Goal: Contribute content: Contribute content

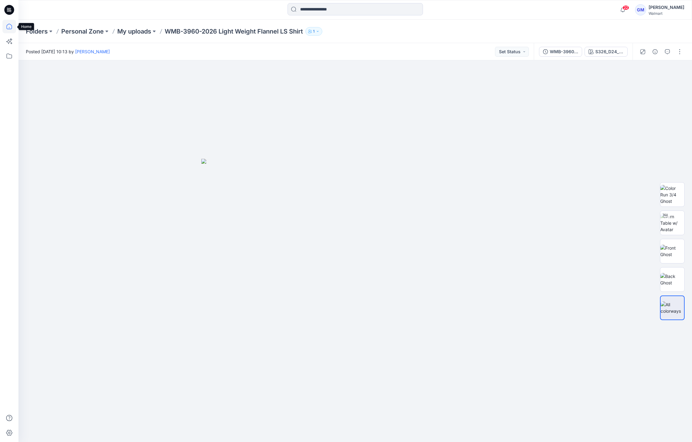
click at [10, 28] on icon at bounding box center [9, 27] width 14 height 14
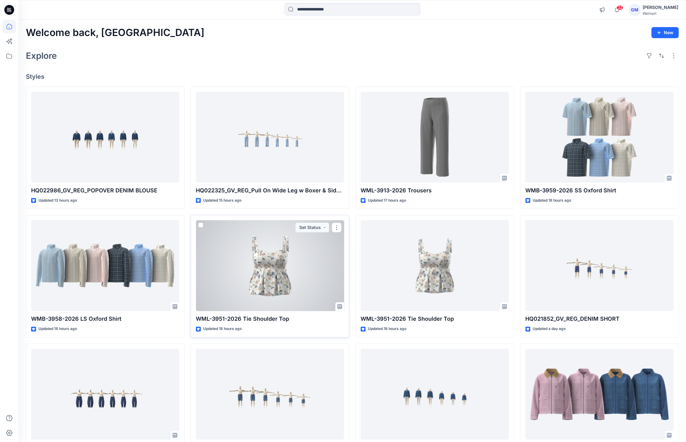
click at [261, 267] on div at bounding box center [270, 265] width 148 height 91
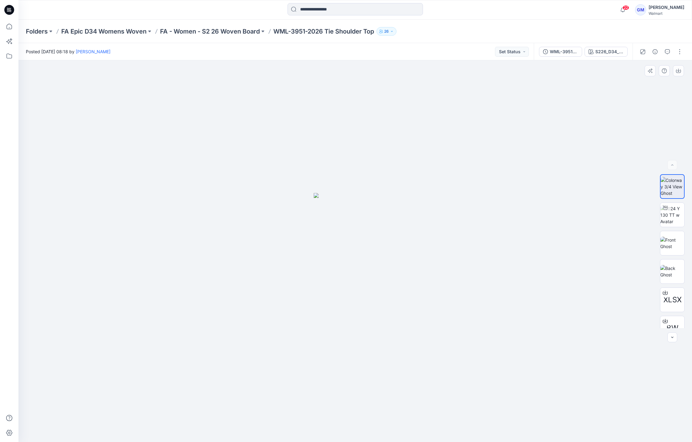
click at [77, 229] on div at bounding box center [354, 251] width 673 height 382
click at [670, 222] on img at bounding box center [672, 214] width 24 height 19
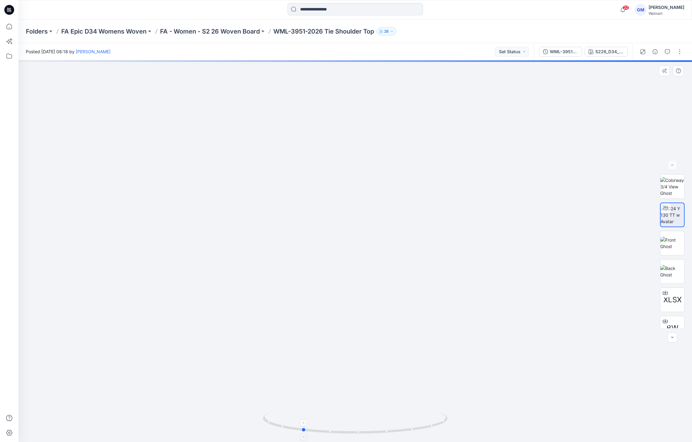
drag, startPoint x: 430, startPoint y: 428, endPoint x: 377, endPoint y: 430, distance: 53.6
click at [377, 430] on icon at bounding box center [356, 423] width 186 height 23
drag, startPoint x: 377, startPoint y: 430, endPoint x: 430, endPoint y: 424, distance: 53.8
click at [430, 424] on icon at bounding box center [356, 423] width 186 height 23
click at [381, 273] on img at bounding box center [355, 31] width 1260 height 821
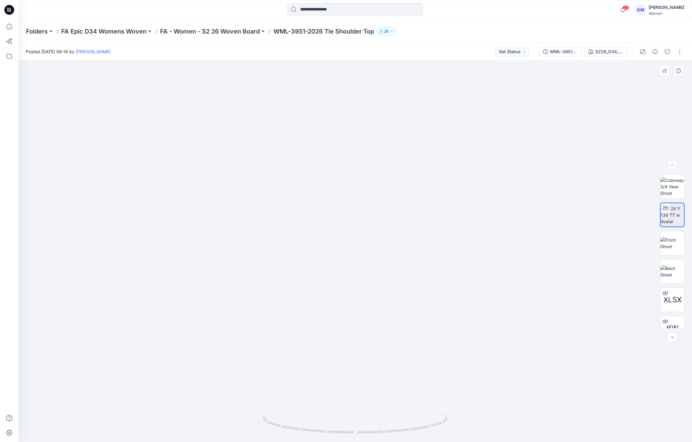
click at [327, 170] on img at bounding box center [355, 31] width 1260 height 821
click at [10, 26] on icon at bounding box center [9, 27] width 14 height 14
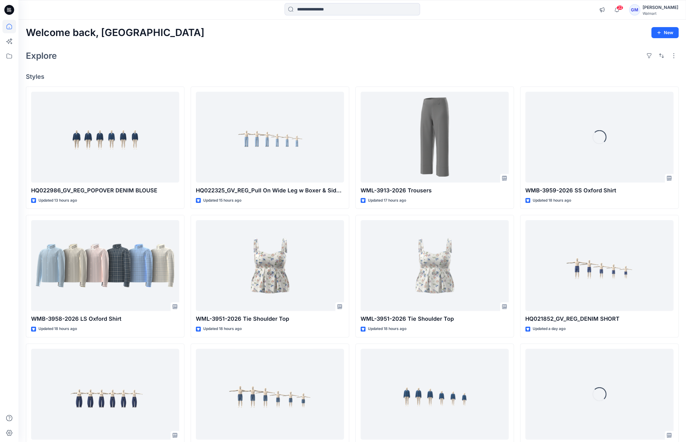
click at [331, 59] on div "Explore" at bounding box center [352, 55] width 652 height 15
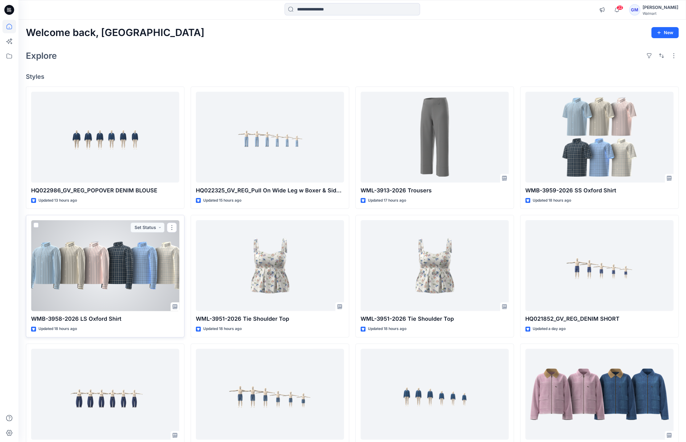
click at [138, 294] on div at bounding box center [105, 265] width 148 height 91
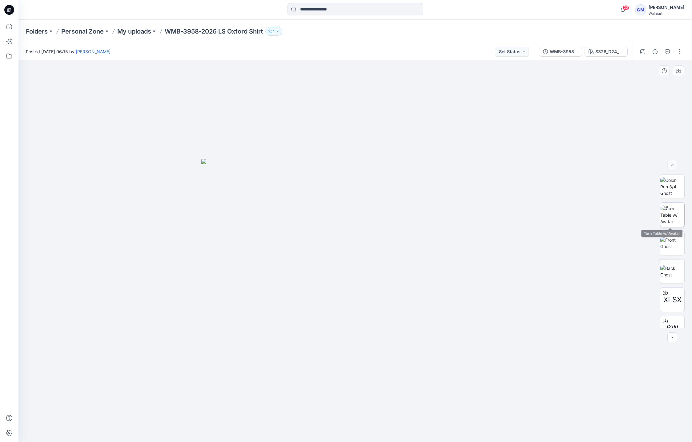
click at [674, 215] on img at bounding box center [672, 214] width 24 height 19
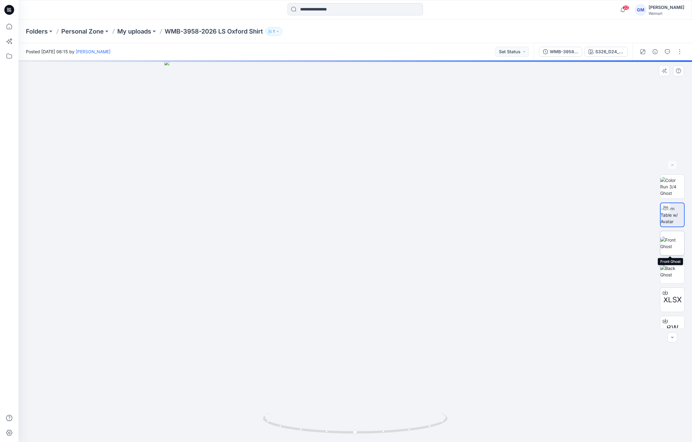
click at [673, 240] on img at bounding box center [672, 243] width 24 height 13
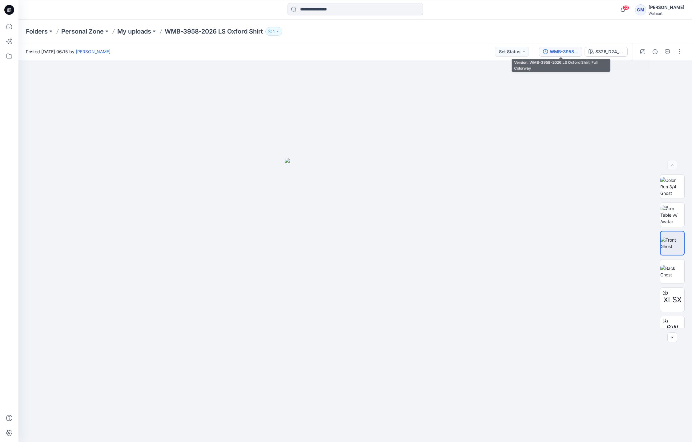
click at [564, 50] on div "WMB-3958-2026 LS Oxford Shirt_Full Colorway" at bounding box center [564, 51] width 28 height 7
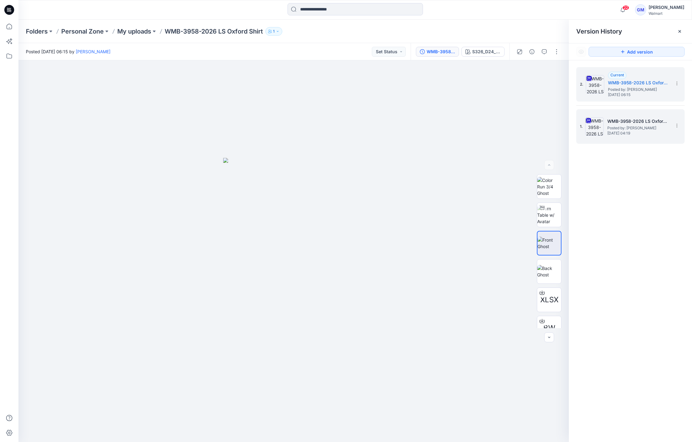
click at [636, 117] on div "1. WMB-3958-2026 LS Oxford Shirt_Soft Silver Posted by: [PERSON_NAME] [DATE] 04…" at bounding box center [626, 127] width 92 height 30
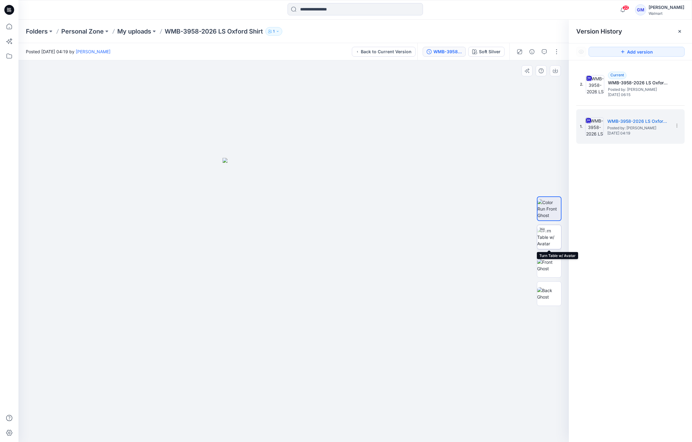
click at [549, 235] on img at bounding box center [549, 236] width 24 height 19
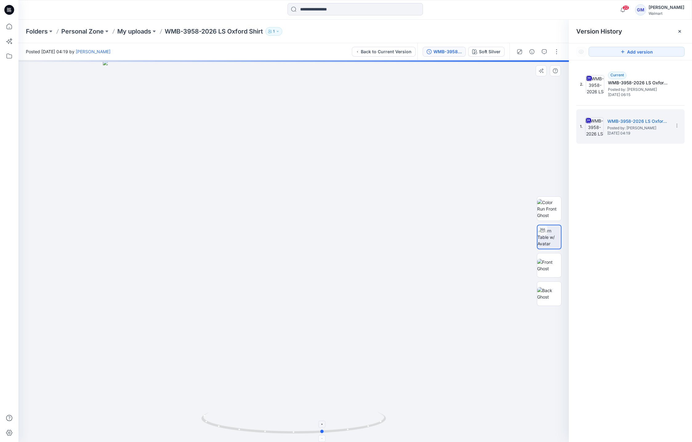
drag, startPoint x: 362, startPoint y: 428, endPoint x: 207, endPoint y: 418, distance: 155.4
click at [207, 418] on icon at bounding box center [294, 423] width 186 height 23
click at [129, 31] on p "My uploads" at bounding box center [134, 31] width 34 height 9
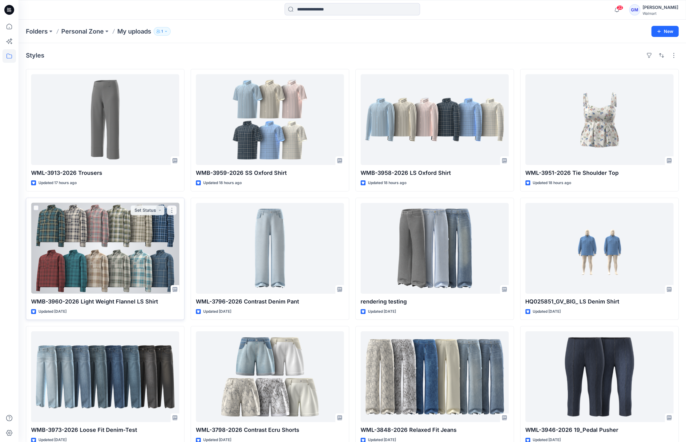
click at [137, 255] on div at bounding box center [105, 248] width 148 height 91
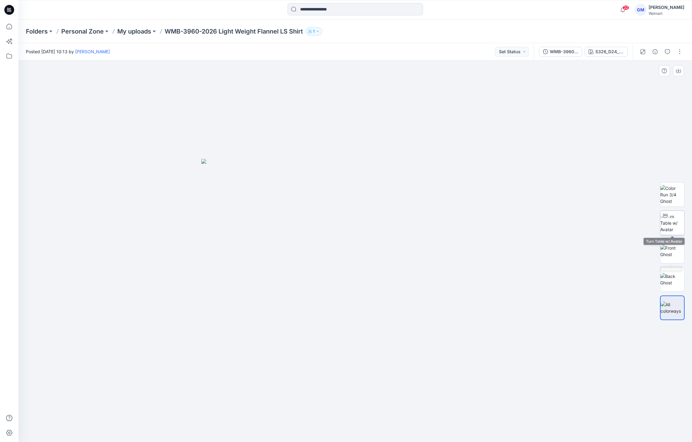
click at [675, 225] on img at bounding box center [672, 222] width 24 height 19
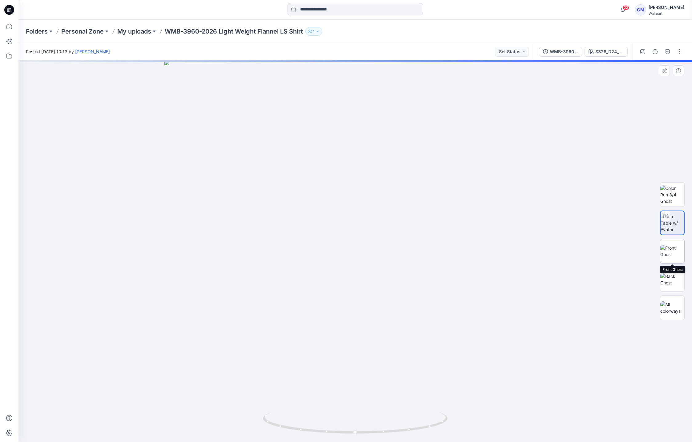
click at [673, 257] on img at bounding box center [672, 251] width 24 height 13
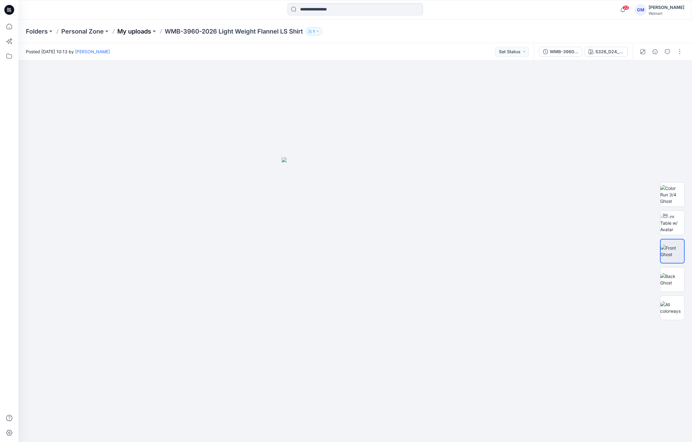
click at [144, 30] on p "My uploads" at bounding box center [134, 31] width 34 height 9
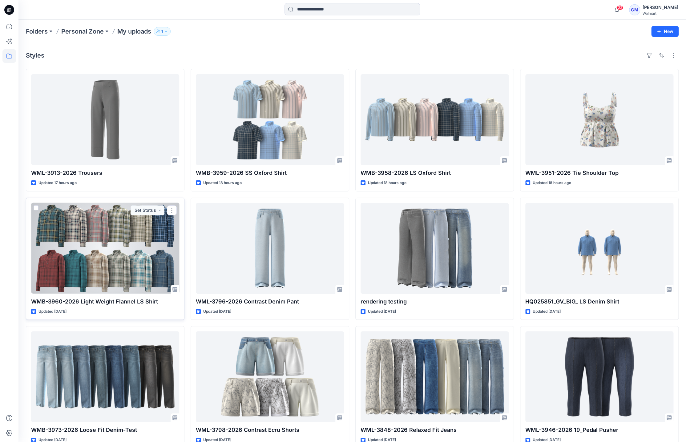
click at [125, 265] on div at bounding box center [105, 248] width 148 height 91
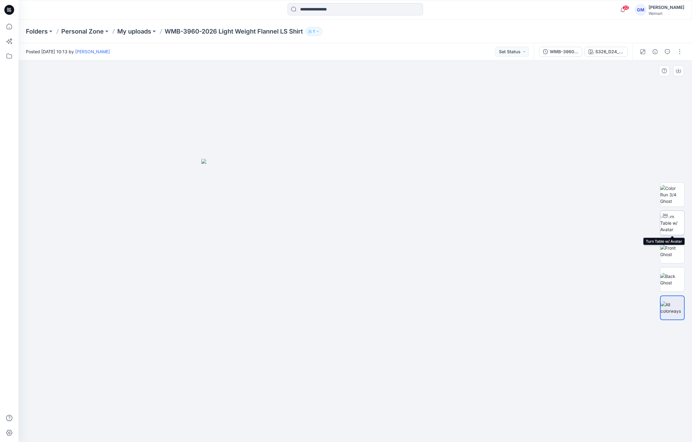
click at [674, 227] on img at bounding box center [672, 222] width 24 height 19
click at [463, 280] on div at bounding box center [354, 251] width 673 height 382
click at [601, 56] on button "S326_D24_WN_Flannel Plaid_ Teal Coast_M25385A" at bounding box center [605, 52] width 43 height 10
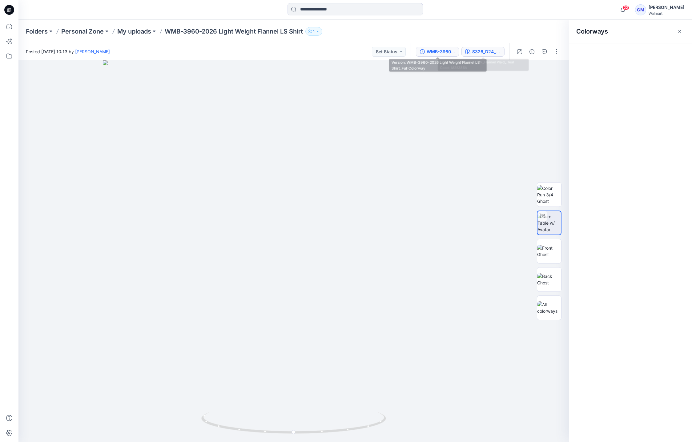
click at [436, 55] on div "WMB-3960-2026 Light Weight Flannel LS Shirt_Full Colorway" at bounding box center [440, 51] width 28 height 7
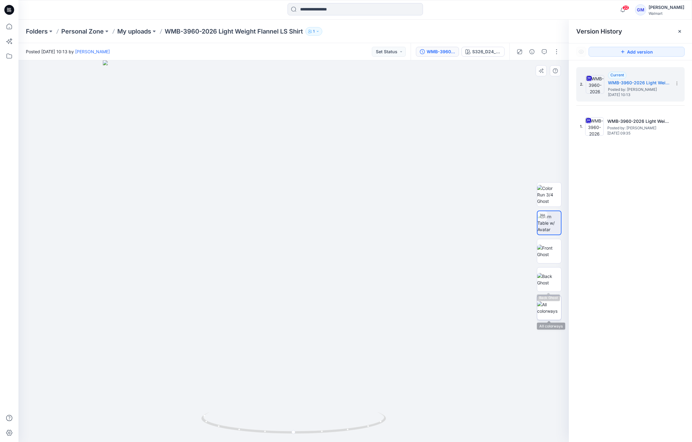
click at [550, 304] on img at bounding box center [549, 307] width 24 height 13
click at [559, 52] on button "button" at bounding box center [556, 52] width 10 height 10
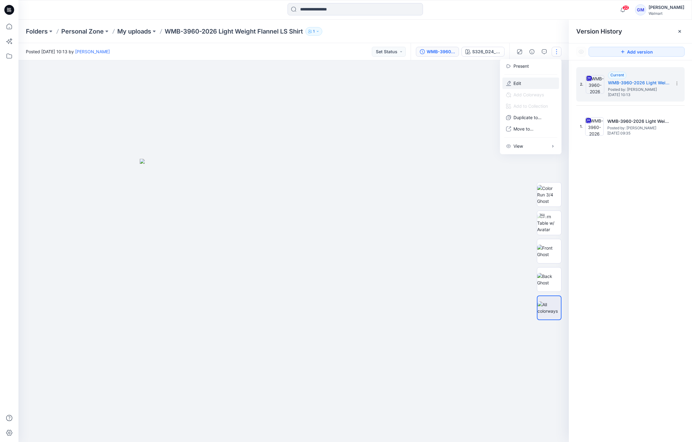
click at [527, 83] on button "Edit" at bounding box center [530, 83] width 57 height 11
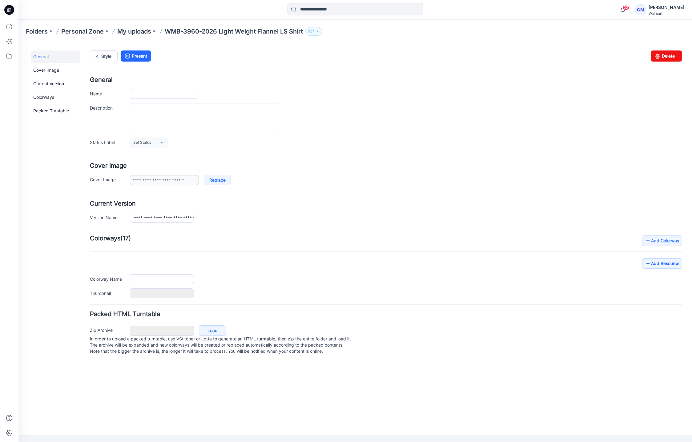
type input "**********"
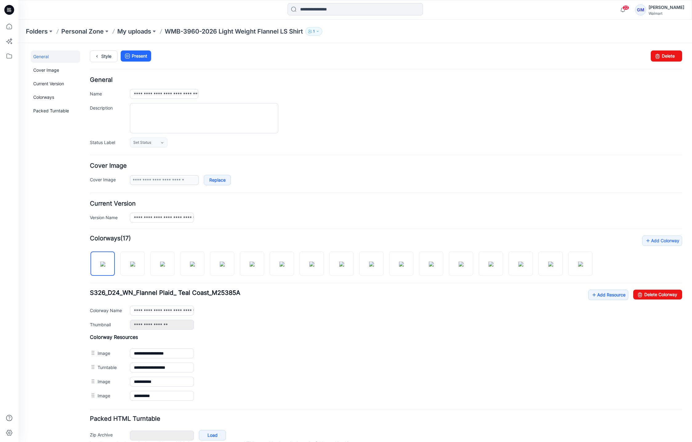
scroll to position [30, 0]
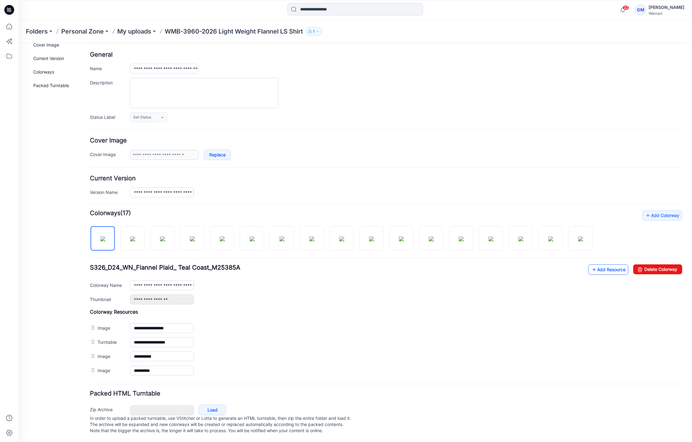
click at [608, 267] on link "Add Resource" at bounding box center [608, 269] width 40 height 10
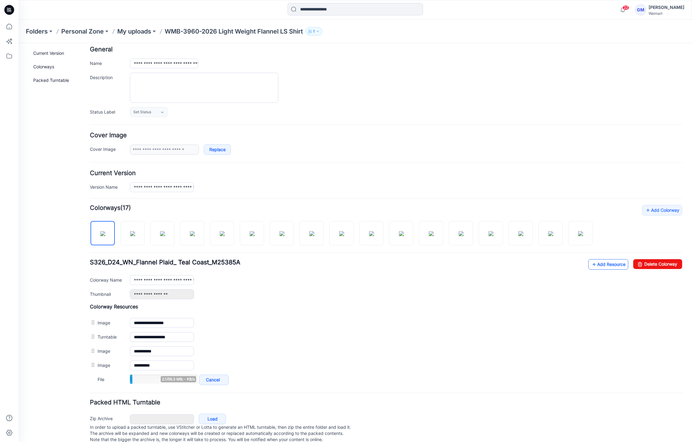
click at [592, 265] on link "Add Resource" at bounding box center [608, 264] width 40 height 10
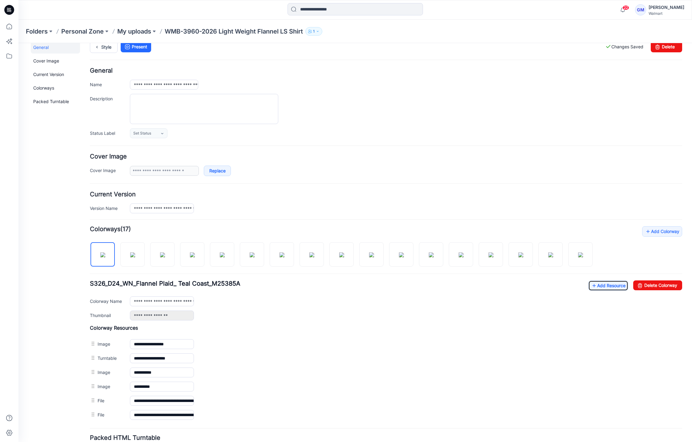
scroll to position [0, 0]
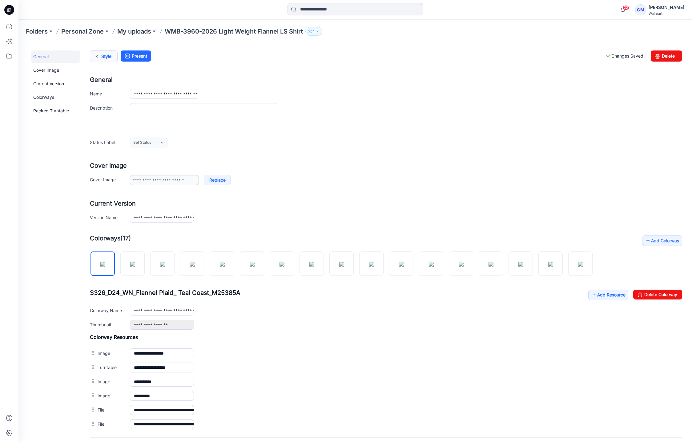
click at [109, 58] on link "Style" at bounding box center [104, 56] width 28 height 12
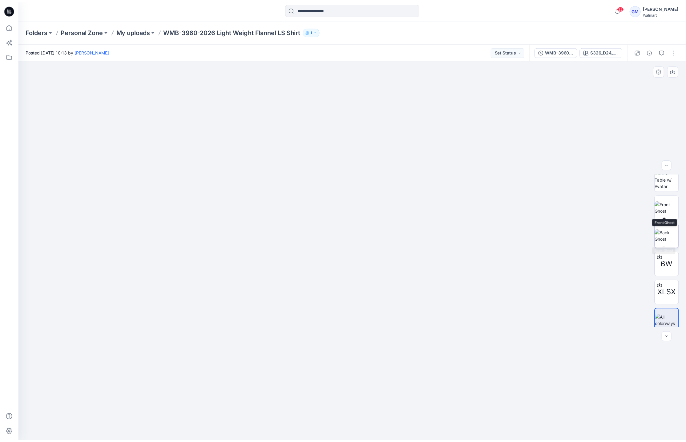
scroll to position [40, 0]
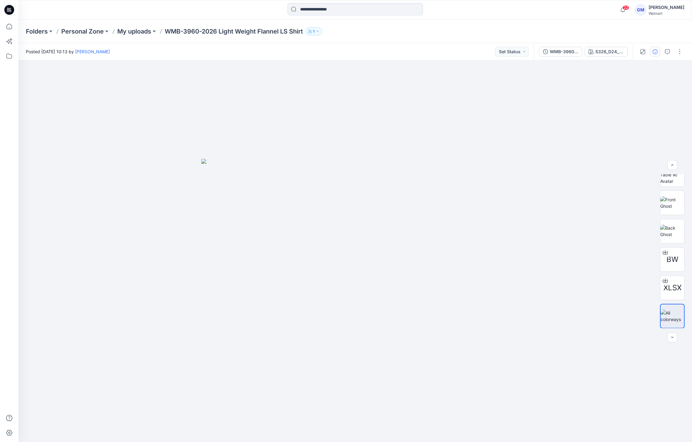
click at [652, 52] on icon "button" at bounding box center [654, 51] width 5 height 5
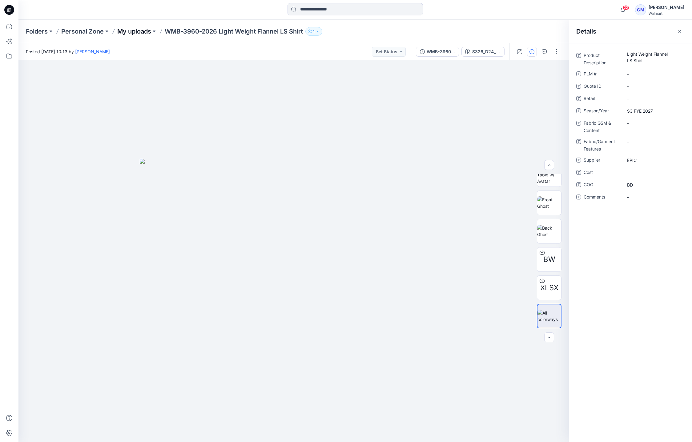
click at [151, 32] on p "My uploads" at bounding box center [134, 31] width 34 height 9
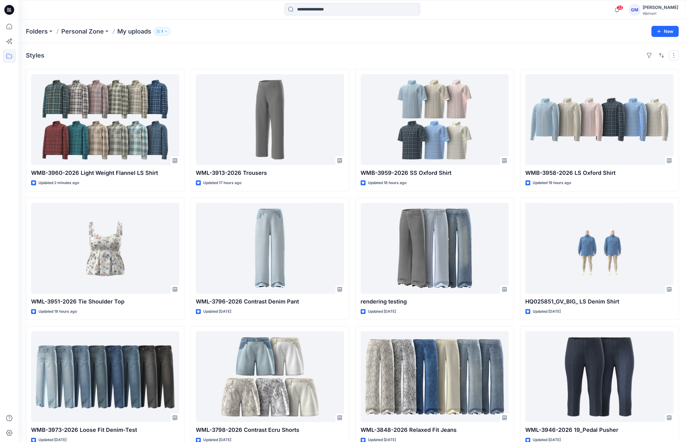
click at [672, 55] on button "button" at bounding box center [673, 55] width 10 height 10
click at [608, 95] on button "Card Info" at bounding box center [590, 95] width 59 height 12
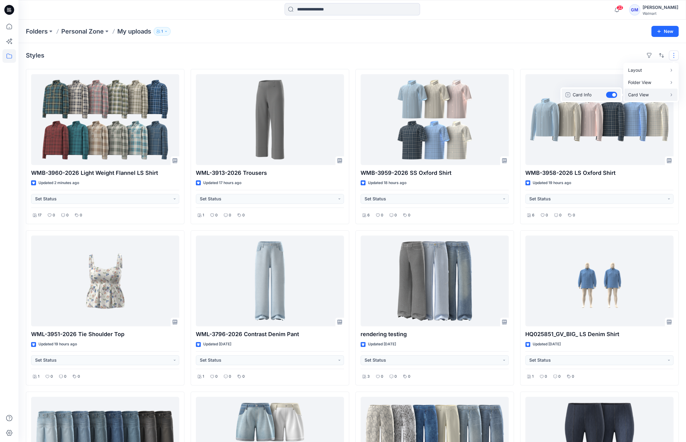
click at [608, 95] on button "Card Info" at bounding box center [590, 95] width 59 height 12
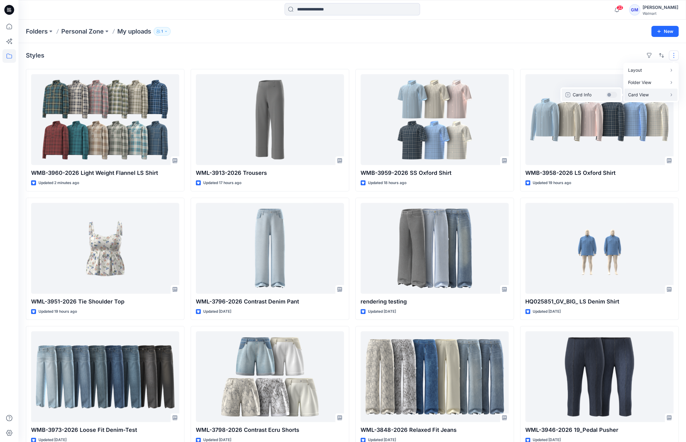
click at [608, 95] on button "Card Info" at bounding box center [590, 95] width 59 height 12
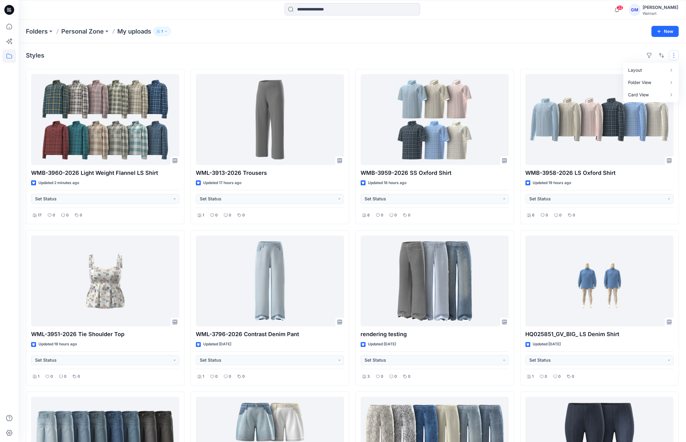
click at [16, 237] on div at bounding box center [9, 221] width 18 height 442
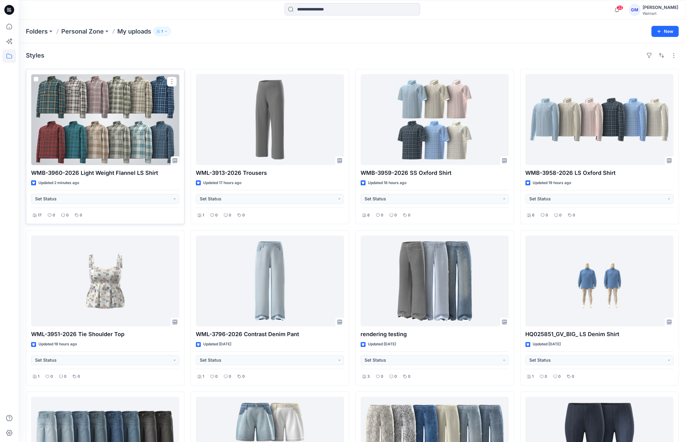
click at [155, 112] on div at bounding box center [105, 119] width 148 height 91
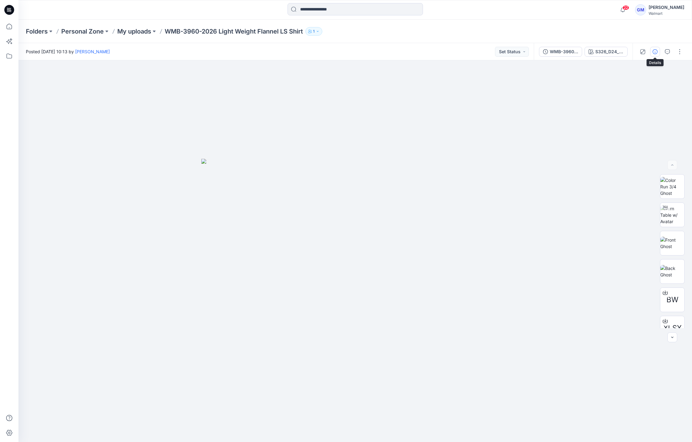
click at [657, 54] on icon "button" at bounding box center [654, 51] width 5 height 5
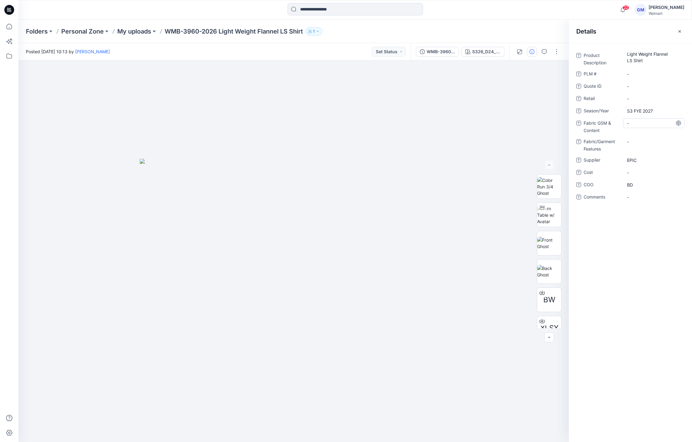
click at [638, 122] on Content "-" at bounding box center [654, 123] width 54 height 6
type textarea "**********"
click at [633, 290] on div "Product Description Light Weight Flannel LS Shirt PLM # - Quote ID - Retail - S…" at bounding box center [630, 242] width 123 height 399
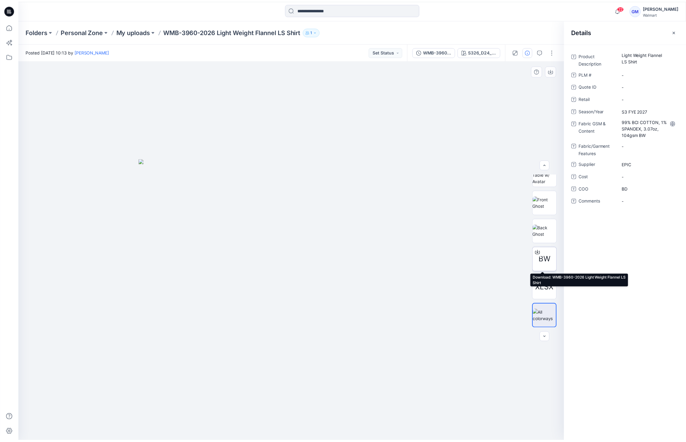
scroll to position [0, 0]
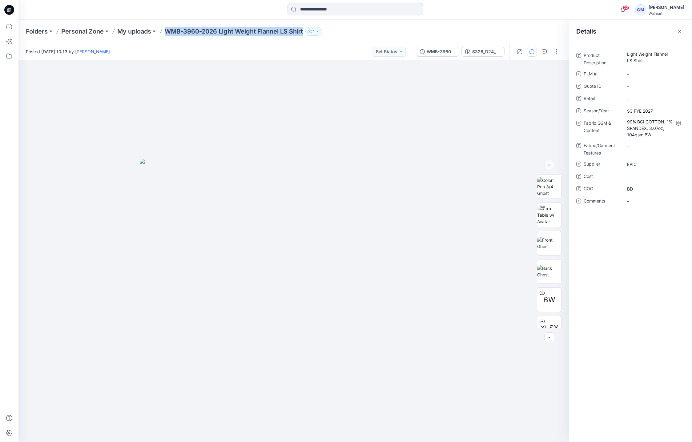
drag, startPoint x: 164, startPoint y: 31, endPoint x: 306, endPoint y: 31, distance: 142.2
click at [306, 31] on div "Folders Personal Zone My uploads WMB-3960-2026 Light Weight Flannel LS Shirt 1" at bounding box center [331, 31] width 610 height 9
copy p "WMB-3960-2026 Light Weight Flannel LS Shirt"
click at [246, 30] on p "WMB-3960-2026 Light Weight Flannel LS Shirt" at bounding box center [234, 31] width 138 height 9
drag, startPoint x: 167, startPoint y: 29, endPoint x: 306, endPoint y: 31, distance: 138.5
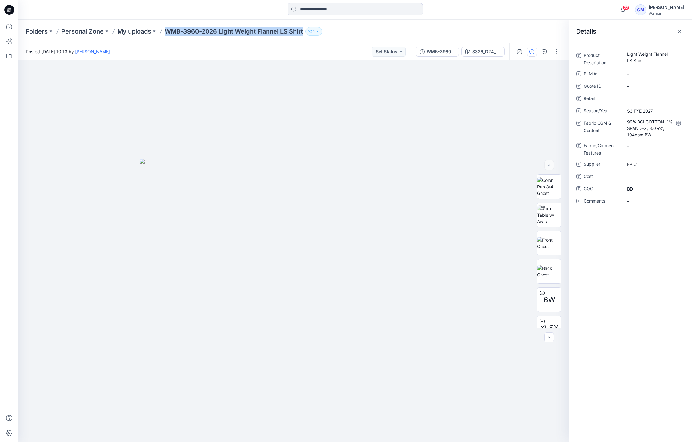
click at [303, 31] on p "WMB-3960-2026 Light Weight Flannel LS Shirt" at bounding box center [234, 31] width 138 height 9
copy p "WMB-3960-2026 Light Weight Flannel LS Shirt"
click at [124, 29] on p "My uploads" at bounding box center [134, 31] width 34 height 9
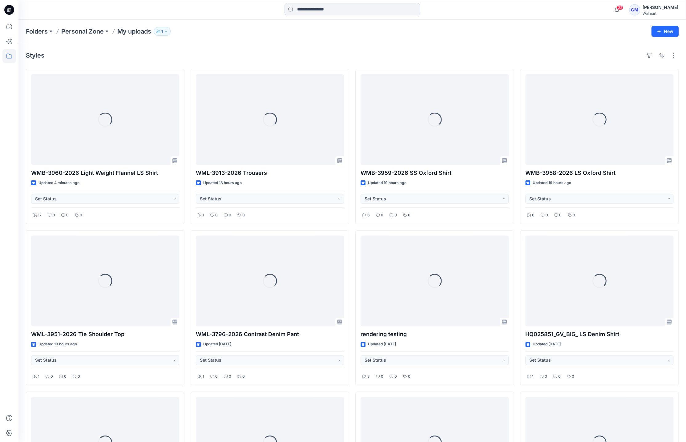
click at [251, 56] on div "Styles" at bounding box center [352, 55] width 652 height 10
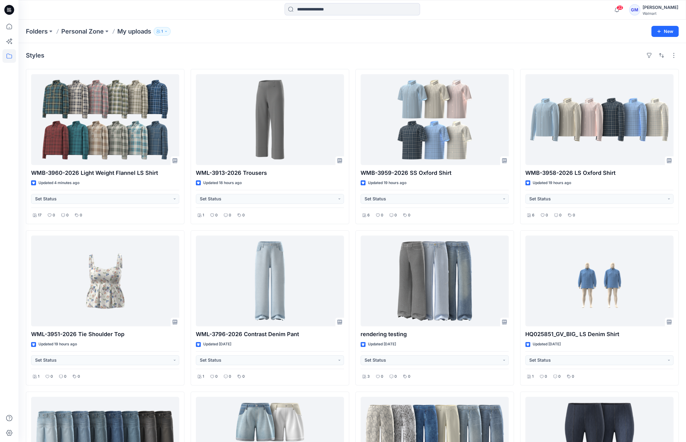
click at [372, 52] on div "Styles" at bounding box center [352, 55] width 652 height 10
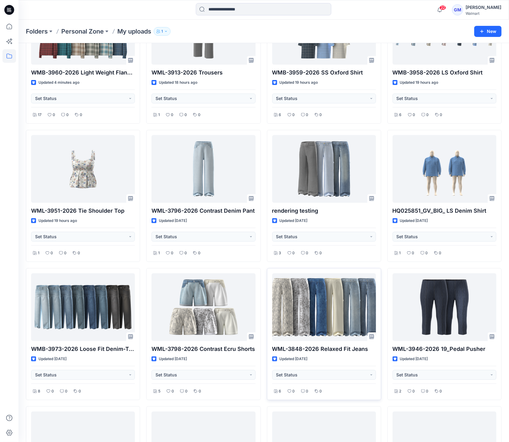
scroll to position [82, 0]
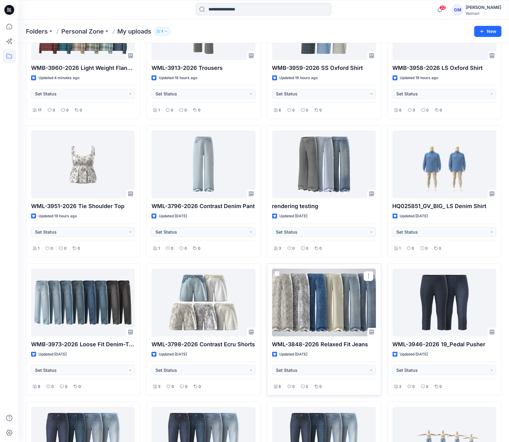
click at [316, 310] on div at bounding box center [324, 303] width 104 height 68
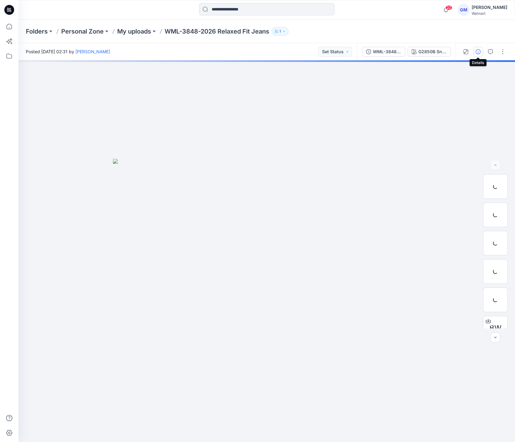
click at [478, 52] on icon "button" at bounding box center [478, 51] width 5 height 5
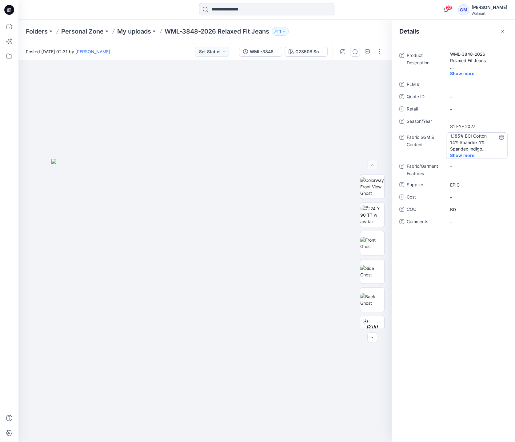
click at [466, 154] on span "Show more" at bounding box center [466, 155] width 32 height 6
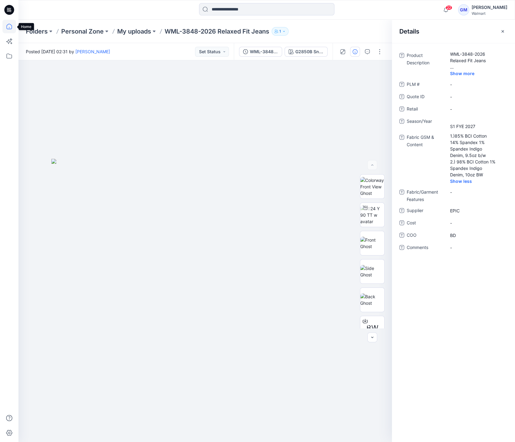
click at [9, 27] on icon at bounding box center [9, 27] width 14 height 14
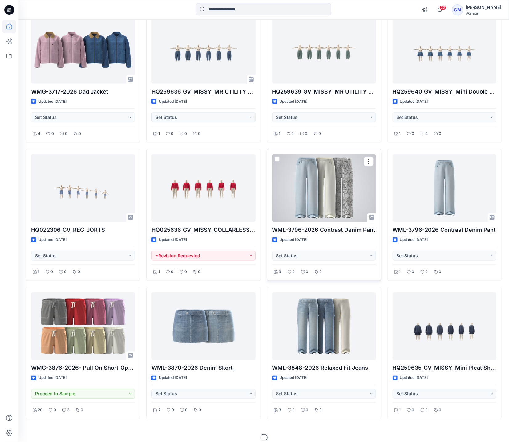
scroll to position [496, 0]
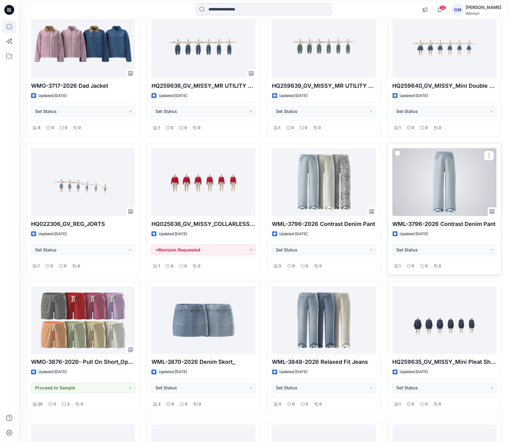
click at [438, 200] on div at bounding box center [444, 182] width 104 height 68
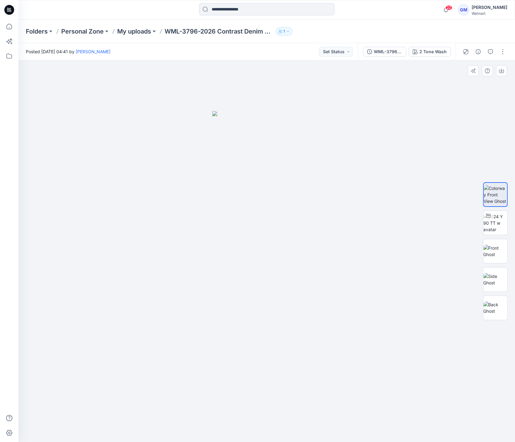
click at [185, 210] on div at bounding box center [266, 251] width 497 height 382
click at [478, 48] on button "button" at bounding box center [478, 52] width 10 height 10
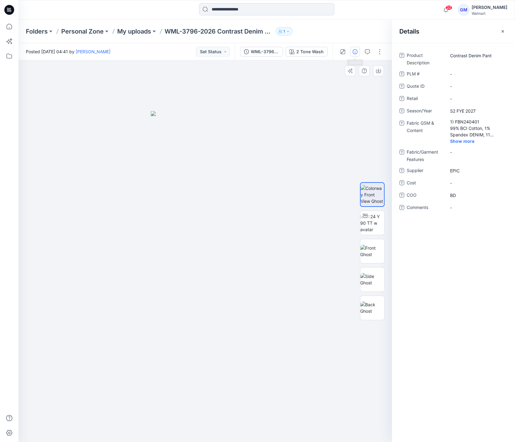
click at [154, 118] on img at bounding box center [205, 276] width 109 height 331
